Goal: Information Seeking & Learning: Learn about a topic

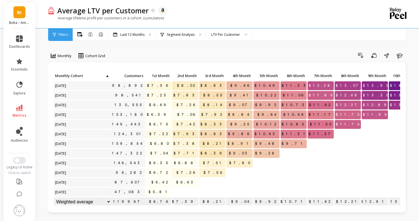
click at [25, 58] on li "essentials" at bounding box center [20, 65] width 28 height 21
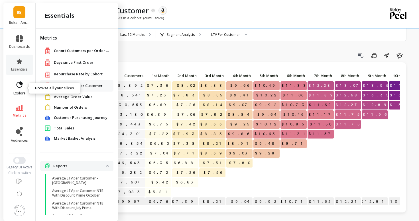
click at [21, 81] on icon at bounding box center [19, 85] width 8 height 8
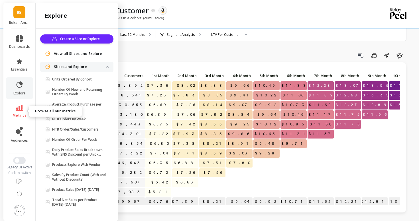
click at [20, 109] on icon at bounding box center [19, 108] width 7 height 6
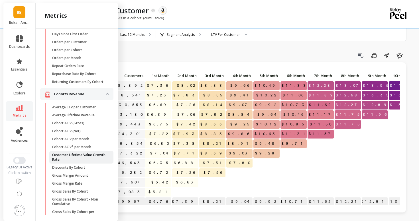
scroll to position [45, 0]
click at [69, 113] on p "Average Lifetime Revenue" at bounding box center [73, 115] width 42 height 5
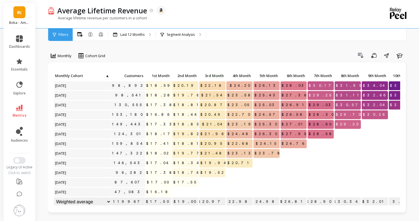
click at [60, 35] on span "Filters" at bounding box center [63, 34] width 10 height 5
click at [14, 32] on li "dashboards" at bounding box center [20, 42] width 28 height 21
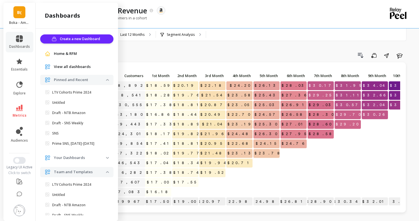
click at [15, 34] on li "dashboards" at bounding box center [20, 42] width 28 height 21
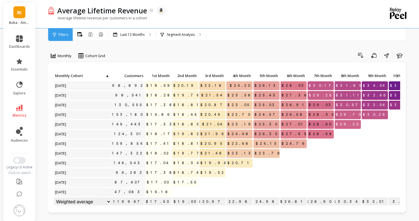
click at [18, 76] on ul "dashboards essentials explore metrics audiences" at bounding box center [19, 89] width 32 height 115
click at [19, 102] on li "metrics" at bounding box center [20, 111] width 28 height 20
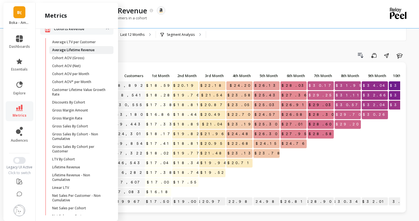
scroll to position [113, 0]
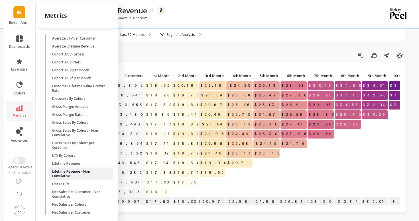
click at [77, 170] on p "Lifetime Revenue - Non Cumulative" at bounding box center [79, 174] width 54 height 9
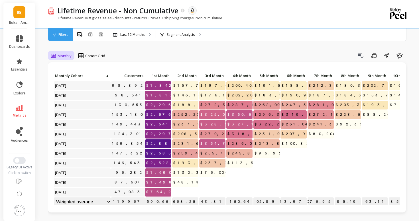
click at [62, 57] on span "Monthly" at bounding box center [65, 55] width 14 height 5
click at [69, 88] on div "Yearly" at bounding box center [69, 90] width 32 height 5
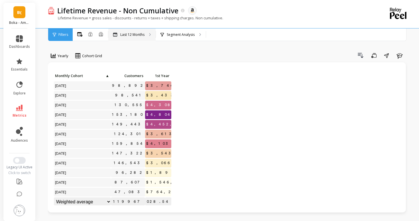
click at [125, 35] on p "Last 12 Months" at bounding box center [132, 34] width 24 height 5
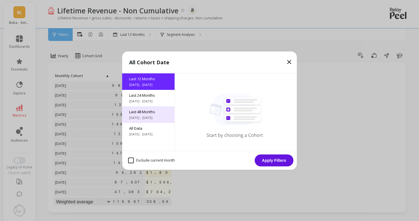
click at [135, 116] on span "10/12/2021 - 10/12/2025" at bounding box center [148, 118] width 39 height 5
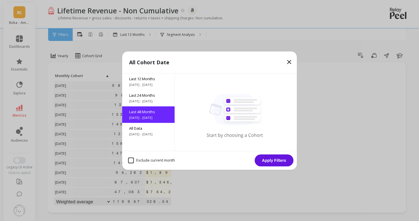
click at [268, 163] on button "Apply Filters" at bounding box center [274, 161] width 39 height 12
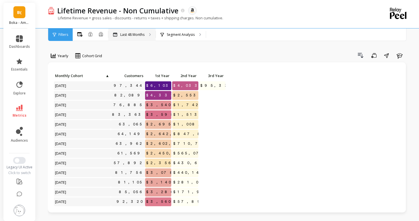
click at [132, 35] on p "Last 48 Months" at bounding box center [132, 34] width 24 height 5
click at [16, 109] on icon at bounding box center [19, 108] width 7 height 6
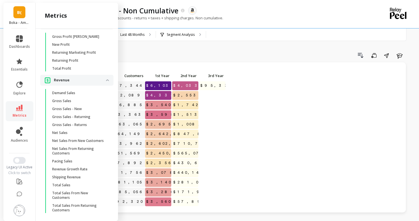
scroll to position [597, 0]
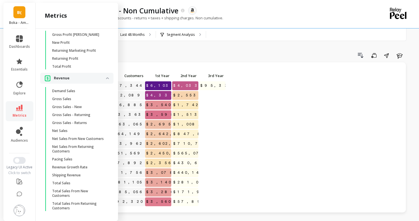
click at [181, 68] on div "Click to create an audience 97,344 $6,103,123.77 $4,033,165.20 $95,339.91 Click…" at bounding box center [227, 137] width 358 height 150
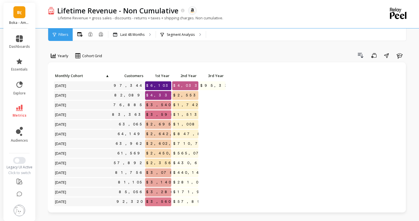
click at [136, 28] on div "Lifetime Revenue - Non Cumulative The data you are viewing comes from: Amazon S…" at bounding box center [204, 14] width 313 height 28
click at [136, 33] on p "Last 48 Months" at bounding box center [132, 34] width 24 height 5
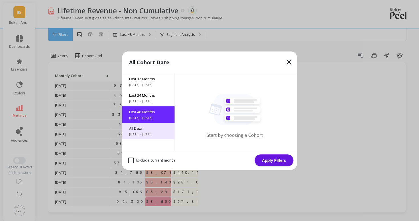
click at [150, 134] on span "6/12/2017 - 10/12/2025" at bounding box center [148, 134] width 39 height 5
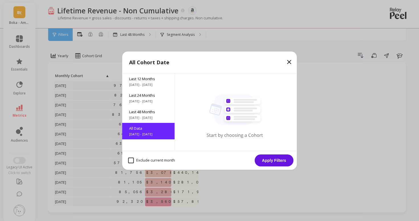
click at [279, 159] on button "Apply Filters" at bounding box center [274, 161] width 39 height 12
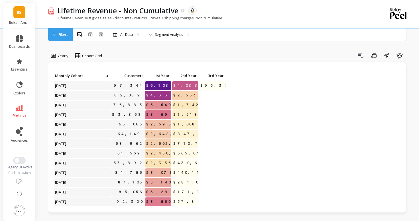
click at [17, 20] on div "B( Boka - Amazon (Essor)" at bounding box center [19, 16] width 32 height 26
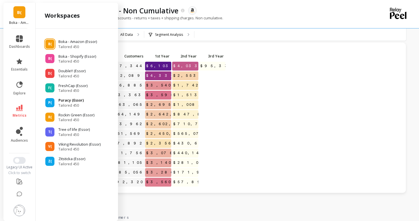
scroll to position [24, 0]
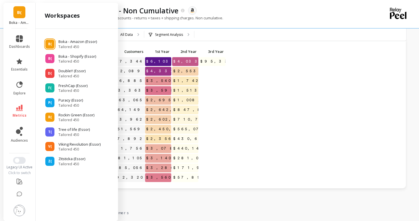
click at [103, 203] on div "B( Boka - Amazon (Essor) Tailored 450 B( Boka - Shopify (Essor) Tailored 450 D(…" at bounding box center [77, 122] width 82 height 187
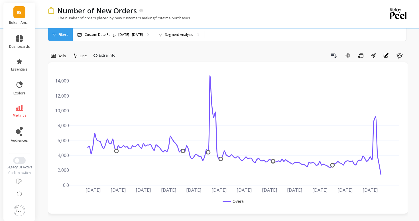
click at [18, 16] on link "B(" at bounding box center [19, 12] width 12 height 12
